Goal: Information Seeking & Learning: Learn about a topic

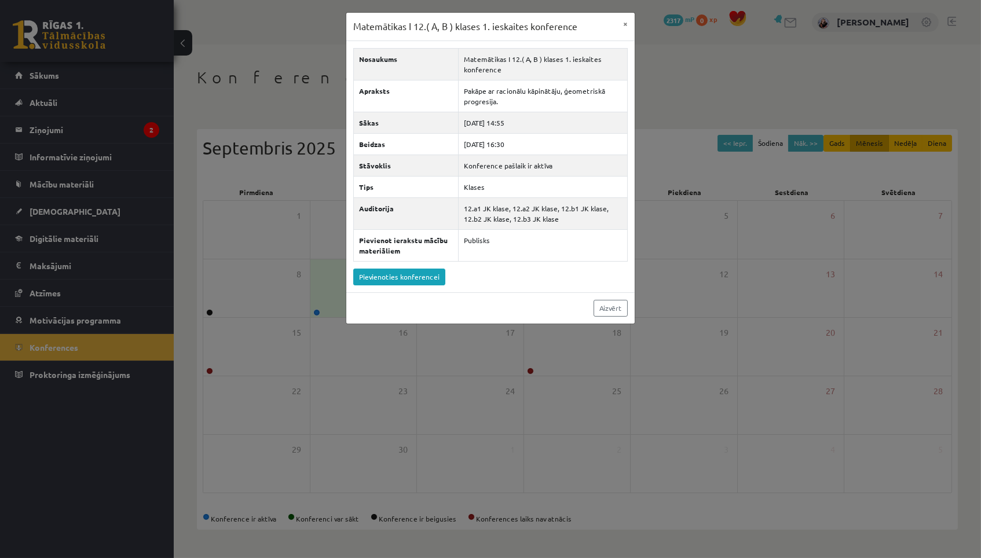
click at [615, 17] on div "Matemātikas I 12.( A, B ) klases 1. ieskaites konference ×" at bounding box center [490, 27] width 288 height 28
click at [622, 19] on button "×" at bounding box center [625, 24] width 19 height 22
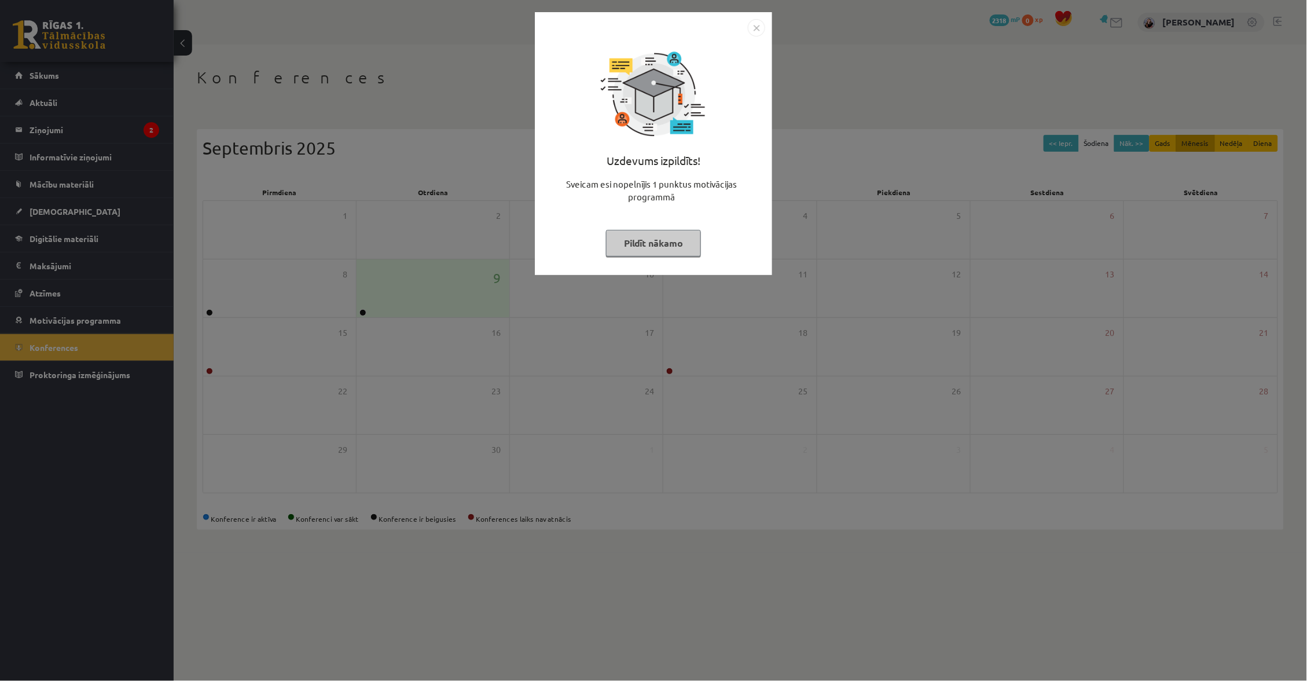
click at [687, 241] on button "Pildīt nākamo" at bounding box center [653, 243] width 95 height 27
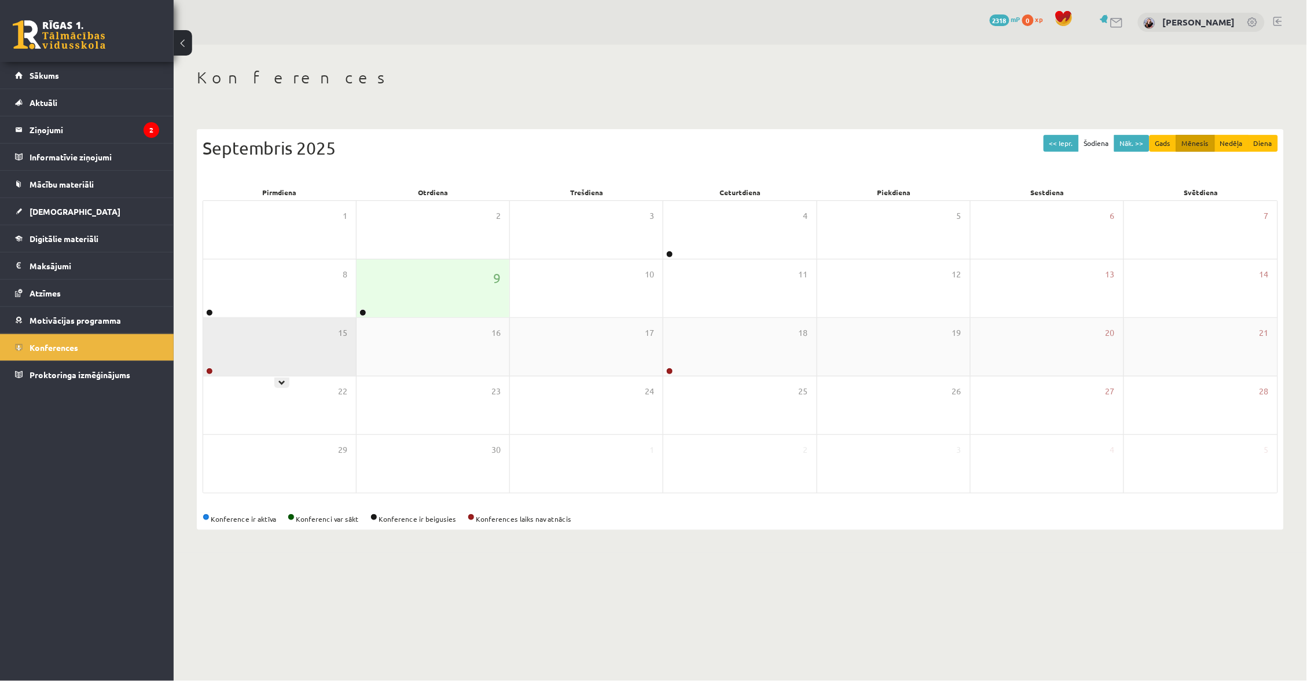
click at [285, 335] on div "15" at bounding box center [279, 347] width 153 height 58
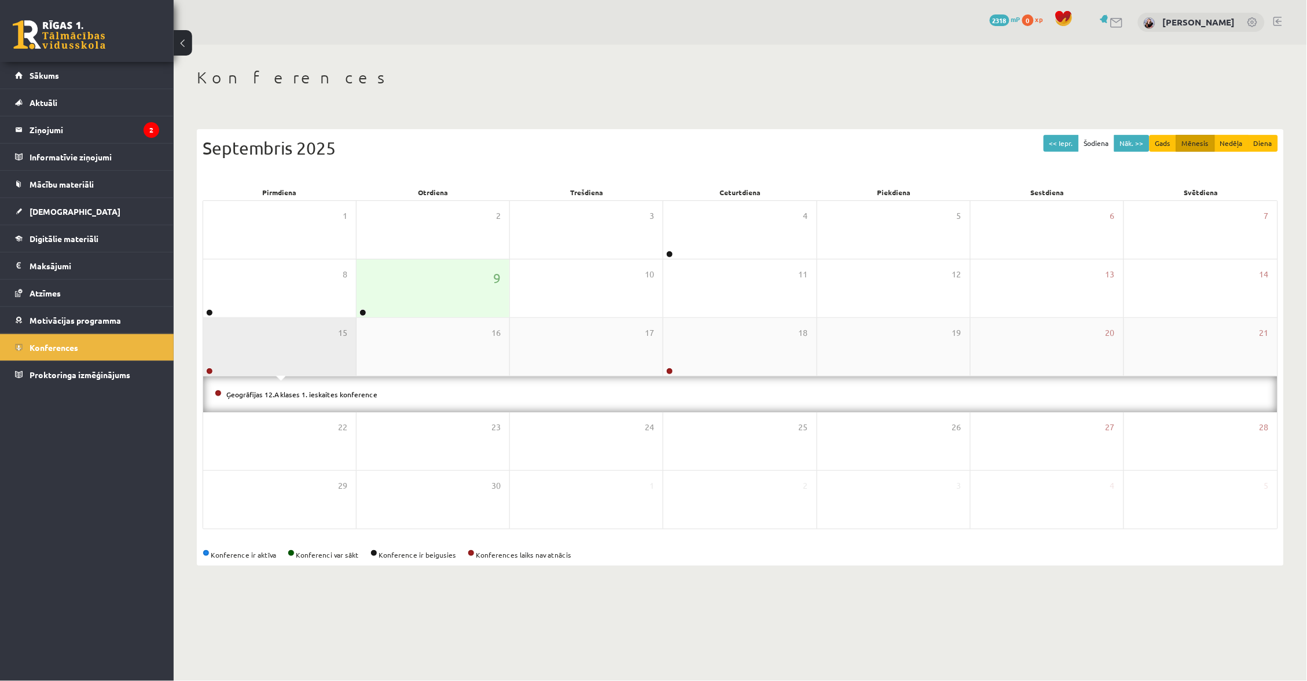
click at [288, 342] on div "15" at bounding box center [279, 347] width 153 height 58
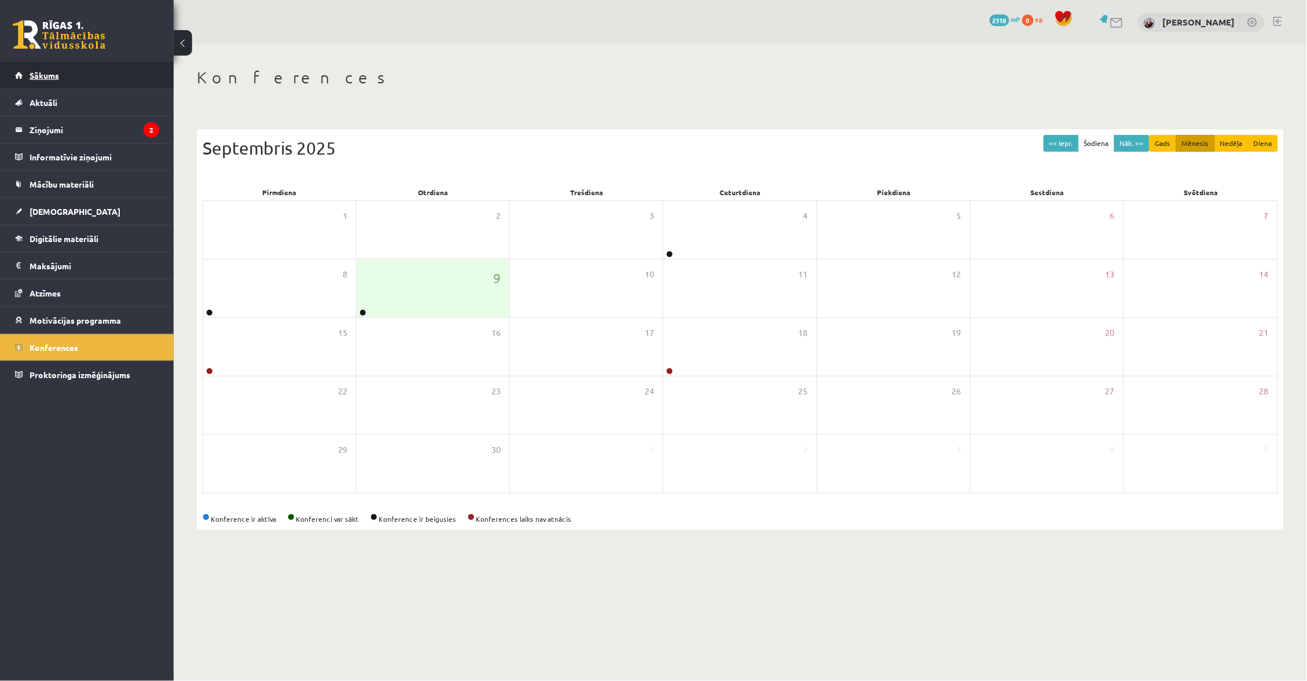
click at [136, 80] on link "Sākums" at bounding box center [87, 75] width 144 height 27
